Goal: Transaction & Acquisition: Obtain resource

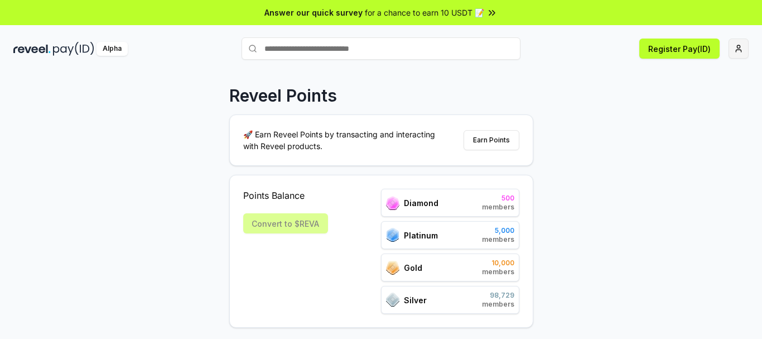
click at [745, 47] on html "Answer our quick survey for a chance to earn 10 USDT 📝 Alpha Register Pay(ID) R…" at bounding box center [381, 169] width 762 height 339
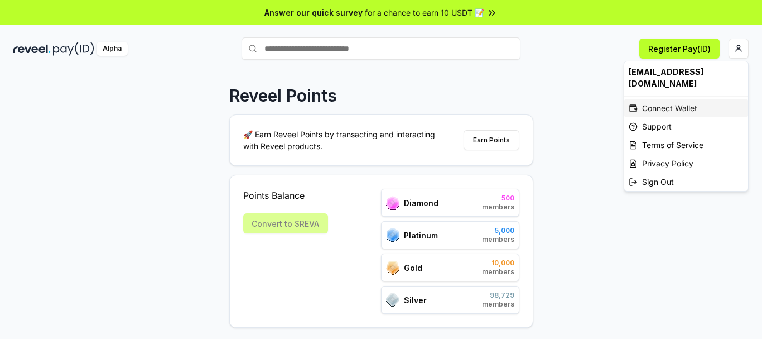
click at [696, 101] on div "Connect Wallet" at bounding box center [686, 108] width 124 height 18
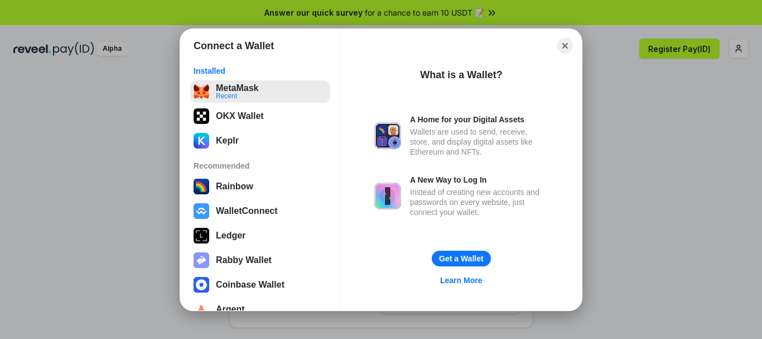
click at [290, 90] on button "MetaMask Recent" at bounding box center [260, 91] width 140 height 22
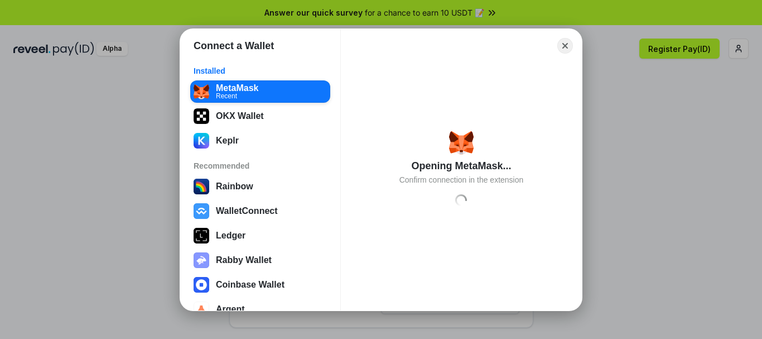
click at [737, 102] on div "Connect a Wallet Installed MetaMask Recent OKX Wallet Keplr Recommended Rainbow…" at bounding box center [380, 169] width 985 height 562
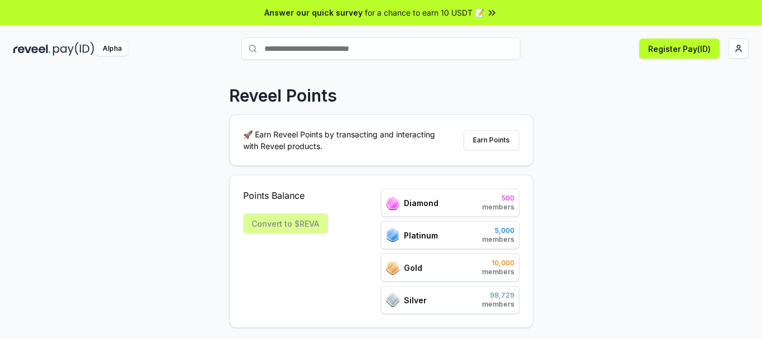
click at [420, 70] on div "Reveel Points 🚀 Earn Reveel Points by transacting and interacting with Reveel p…" at bounding box center [381, 216] width 762 height 307
click at [739, 54] on html "Answer our quick survey for a chance to earn 10 USDT 📝 Alpha Register Pay(ID) R…" at bounding box center [381, 169] width 762 height 339
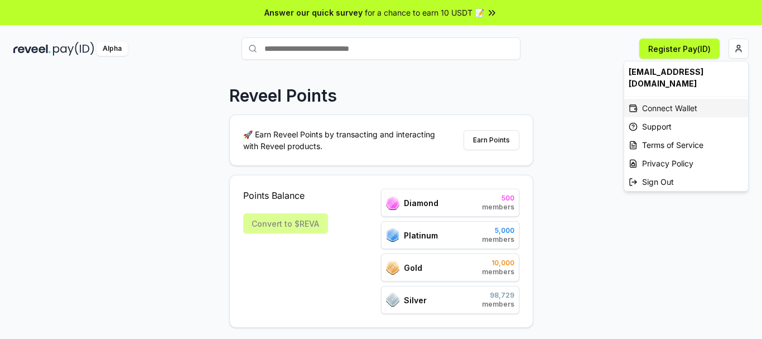
click at [677, 99] on div "Connect Wallet" at bounding box center [686, 108] width 124 height 18
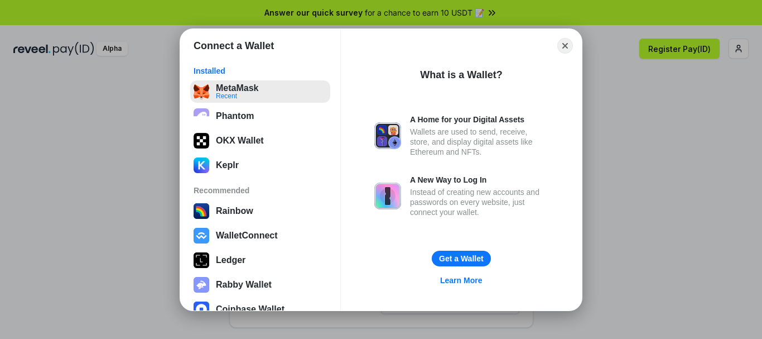
click at [289, 97] on button "MetaMask Recent" at bounding box center [260, 91] width 140 height 22
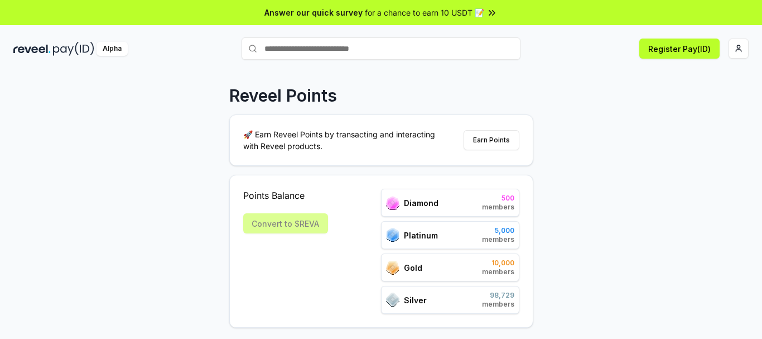
click at [266, 230] on div "Convert to $REVA" at bounding box center [285, 223] width 85 height 20
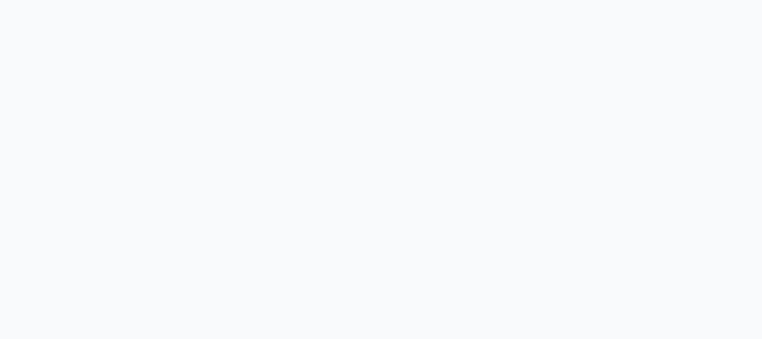
click at [340, 172] on body at bounding box center [381, 169] width 762 height 339
